Goal: Information Seeking & Learning: Learn about a topic

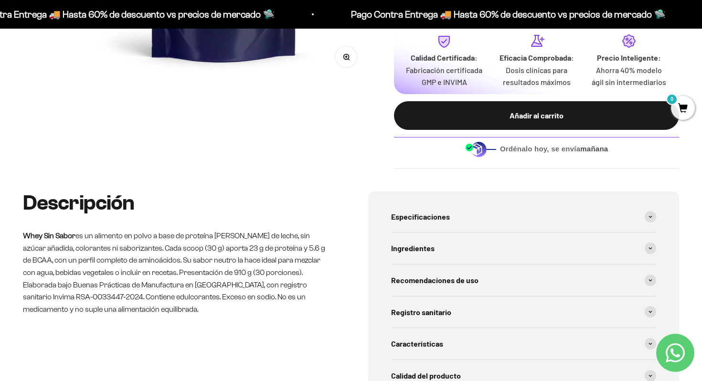
scroll to position [336, 0]
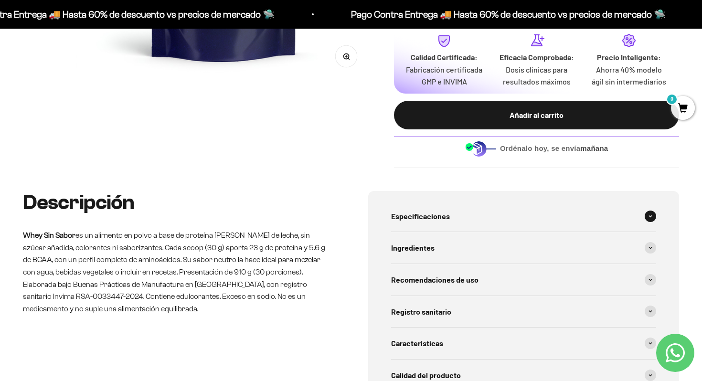
click at [511, 226] on div "Especificaciones" at bounding box center [523, 215] width 265 height 31
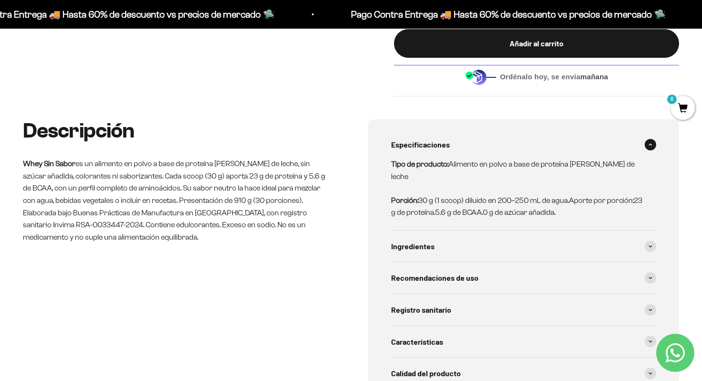
scroll to position [410, 0]
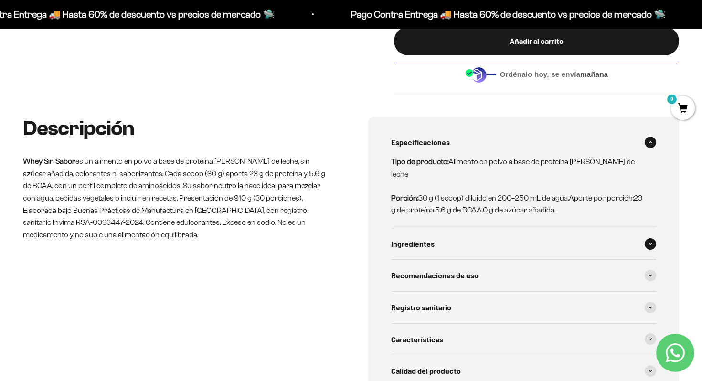
click at [512, 239] on div "Ingredientes" at bounding box center [523, 243] width 265 height 31
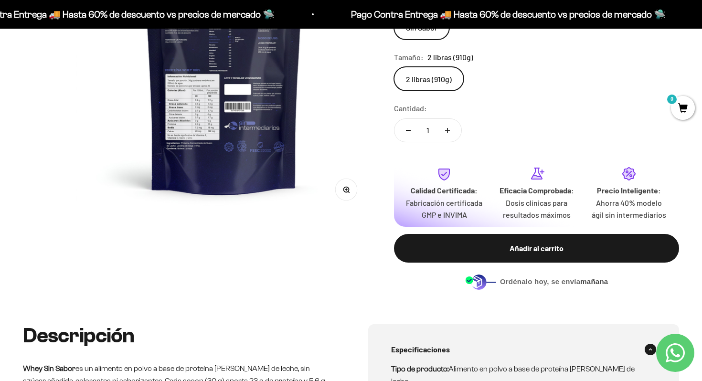
scroll to position [224, 0]
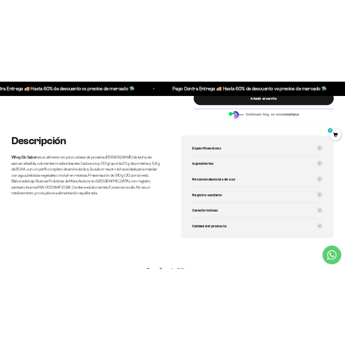
scroll to position [461, 0]
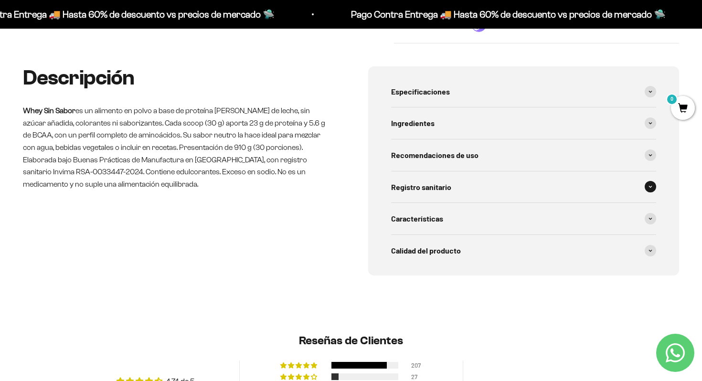
click at [461, 191] on div "Registro sanitario" at bounding box center [523, 186] width 265 height 31
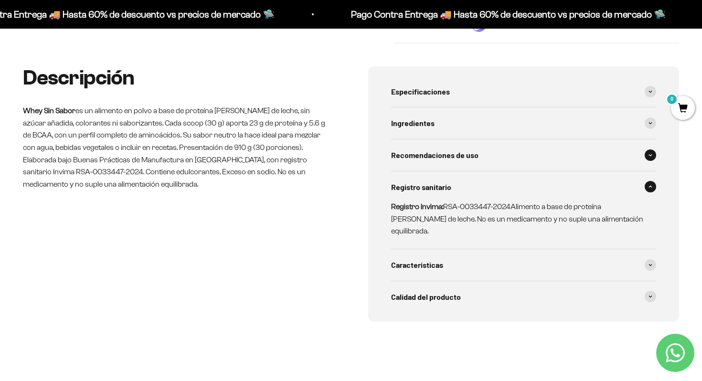
click at [463, 158] on div "Recomendaciones de uso" at bounding box center [523, 154] width 265 height 31
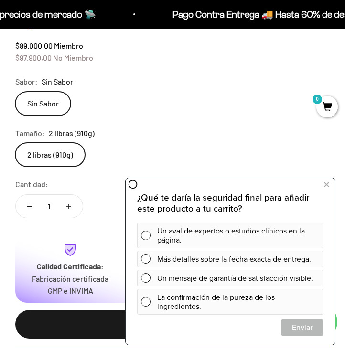
scroll to position [0, 346]
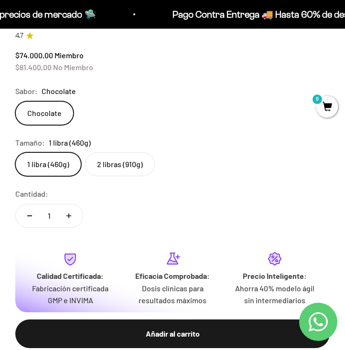
scroll to position [403, 0]
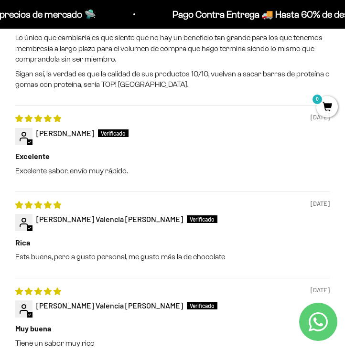
scroll to position [1970, 0]
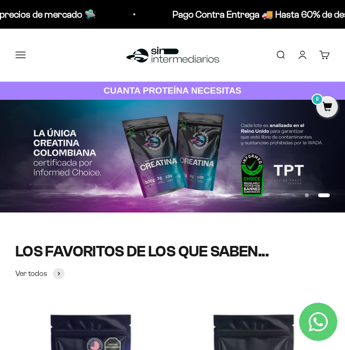
click at [24, 51] on button "Menú" at bounding box center [20, 55] width 10 height 10
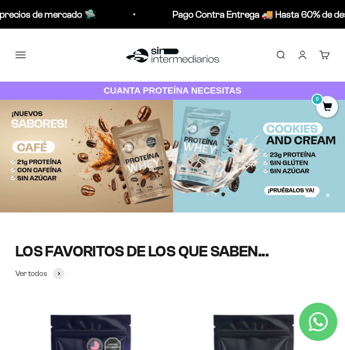
click at [0, 0] on div "Inicio Comprar Membresía Sobre Nosotros Ingreso Miembros Cuenta" at bounding box center [0, 0] width 0 height 0
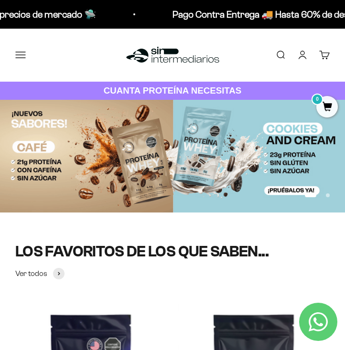
click at [0, 0] on div "Inicio Comprar Membresía Sobre Nosotros Ingreso Miembros Cuenta" at bounding box center [0, 0] width 0 height 0
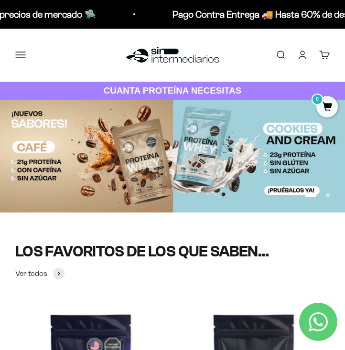
click at [0, 0] on span at bounding box center [0, 0] width 0 height 0
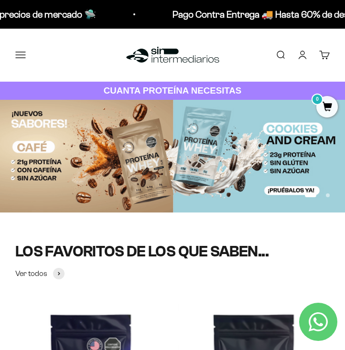
click at [0, 0] on span at bounding box center [0, 0] width 0 height 0
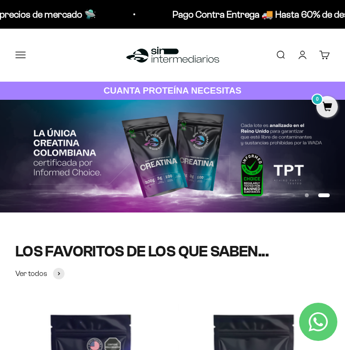
click at [0, 0] on span "Whey" at bounding box center [0, 0] width 0 height 0
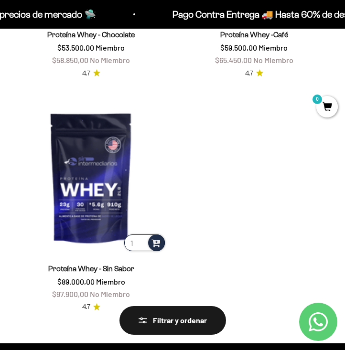
scroll to position [513, 0]
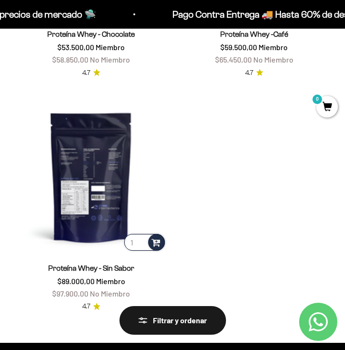
click at [99, 170] on img at bounding box center [90, 176] width 151 height 151
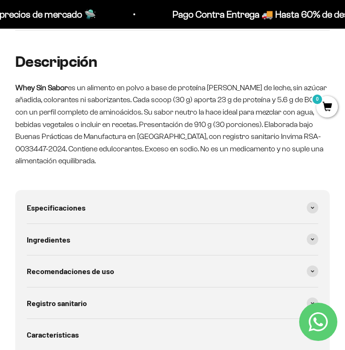
scroll to position [815, 0]
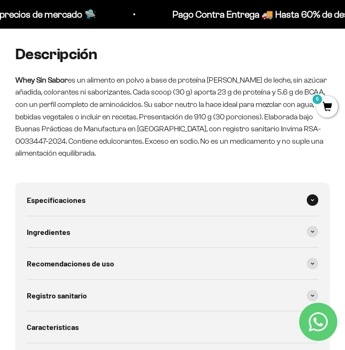
click at [121, 203] on div "Especificaciones" at bounding box center [172, 199] width 291 height 31
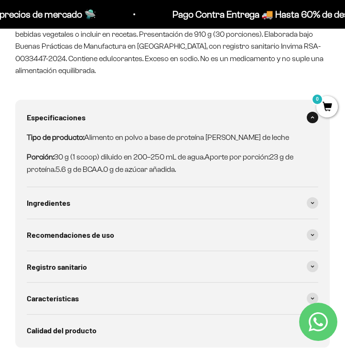
scroll to position [902, 0]
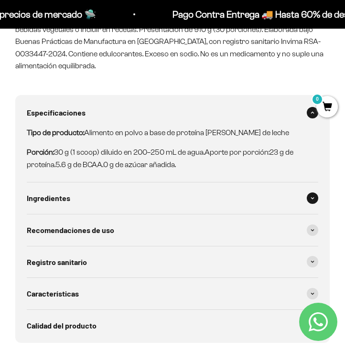
click at [125, 192] on div "Ingredientes" at bounding box center [172, 197] width 291 height 31
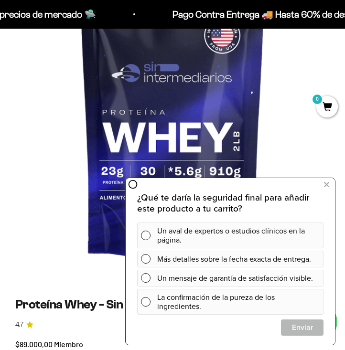
scroll to position [95, 0]
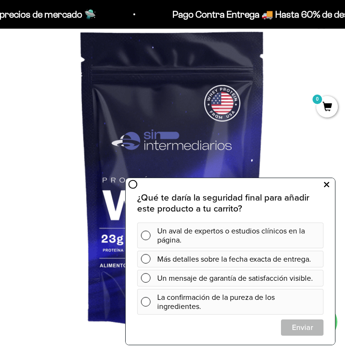
click at [329, 185] on button at bounding box center [325, 184] width 17 height 15
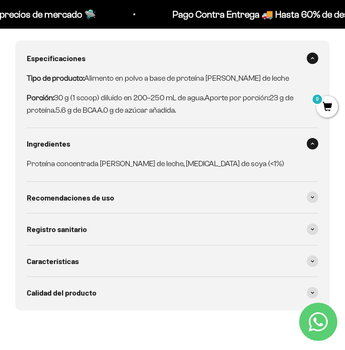
scroll to position [958, 0]
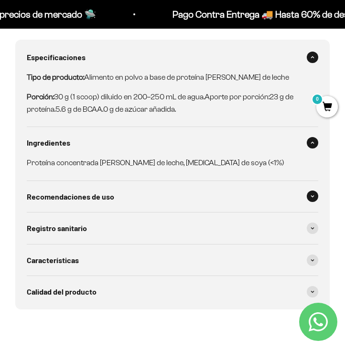
click at [309, 195] on span at bounding box center [311, 195] width 11 height 11
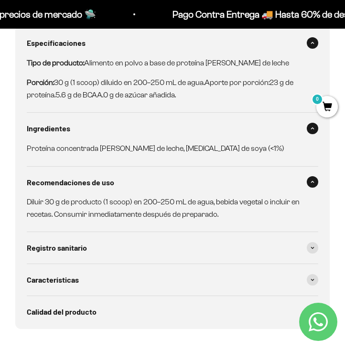
scroll to position [977, 0]
